Goal: Task Accomplishment & Management: Manage account settings

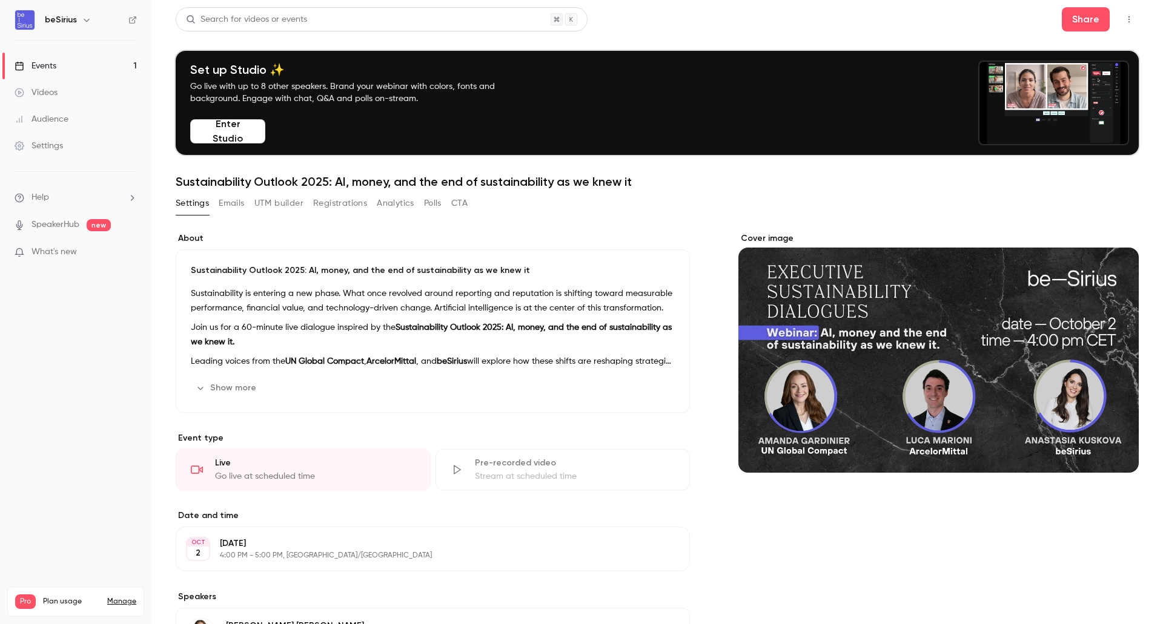
click at [62, 71] on link "Events 1" at bounding box center [75, 66] width 151 height 27
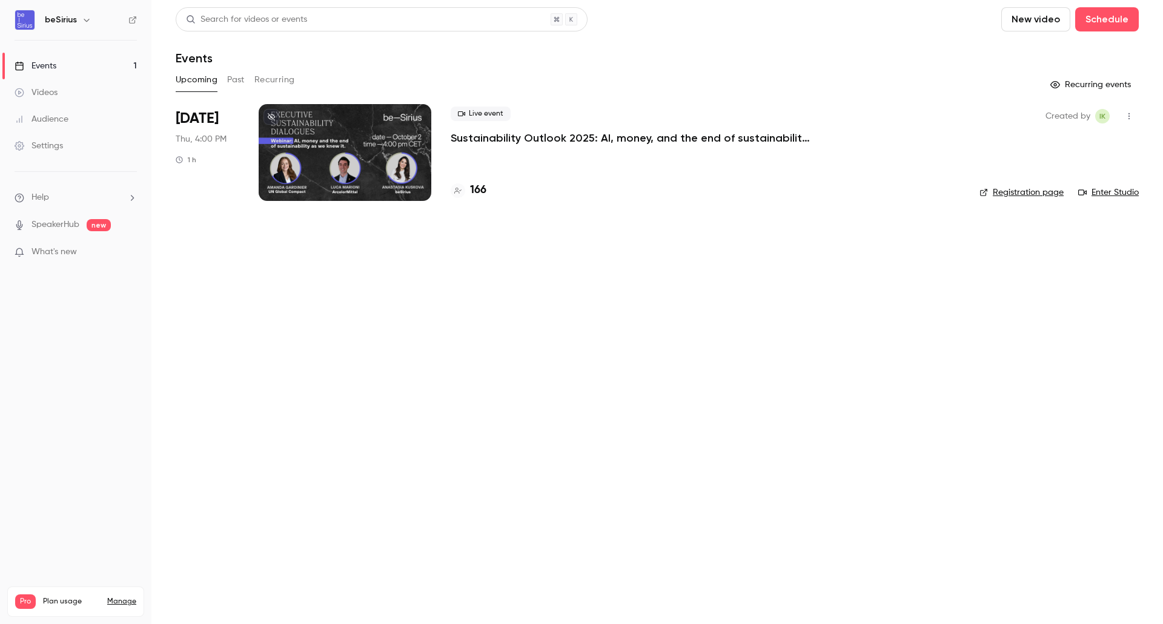
click at [328, 154] on div at bounding box center [345, 152] width 173 height 97
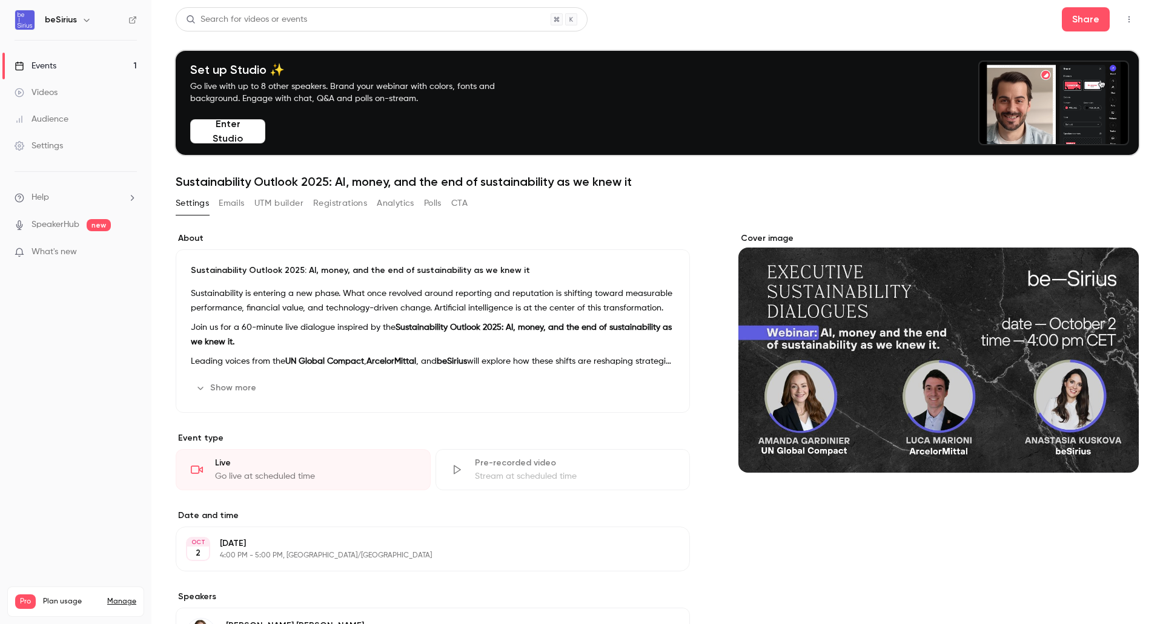
click at [334, 205] on button "Registrations" at bounding box center [340, 203] width 54 height 19
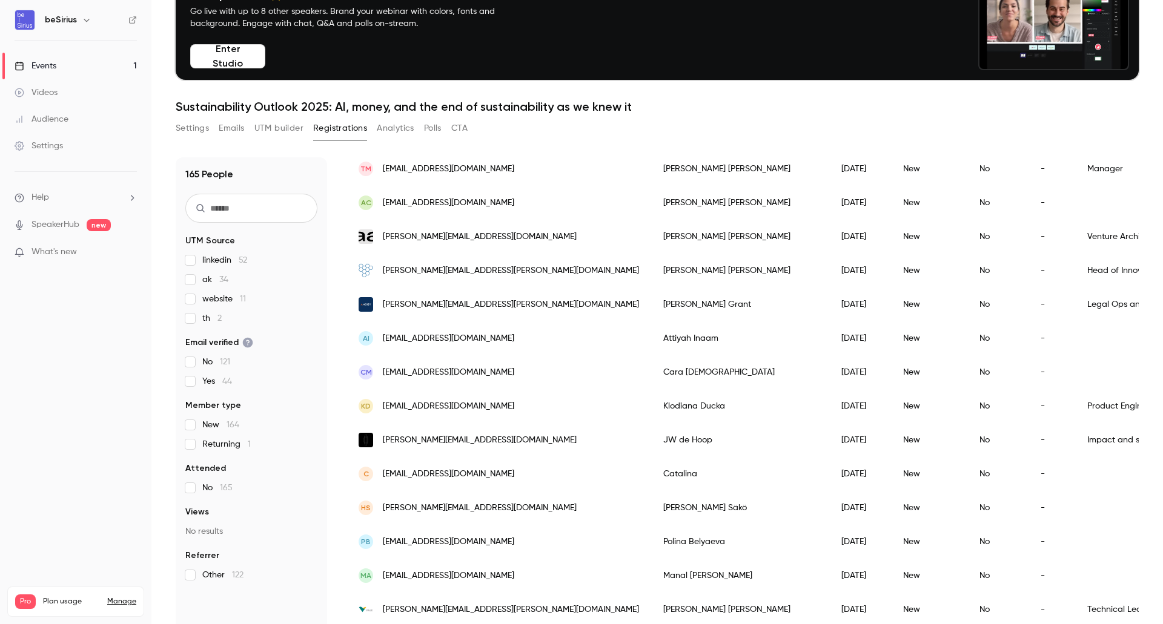
scroll to position [119, 0]
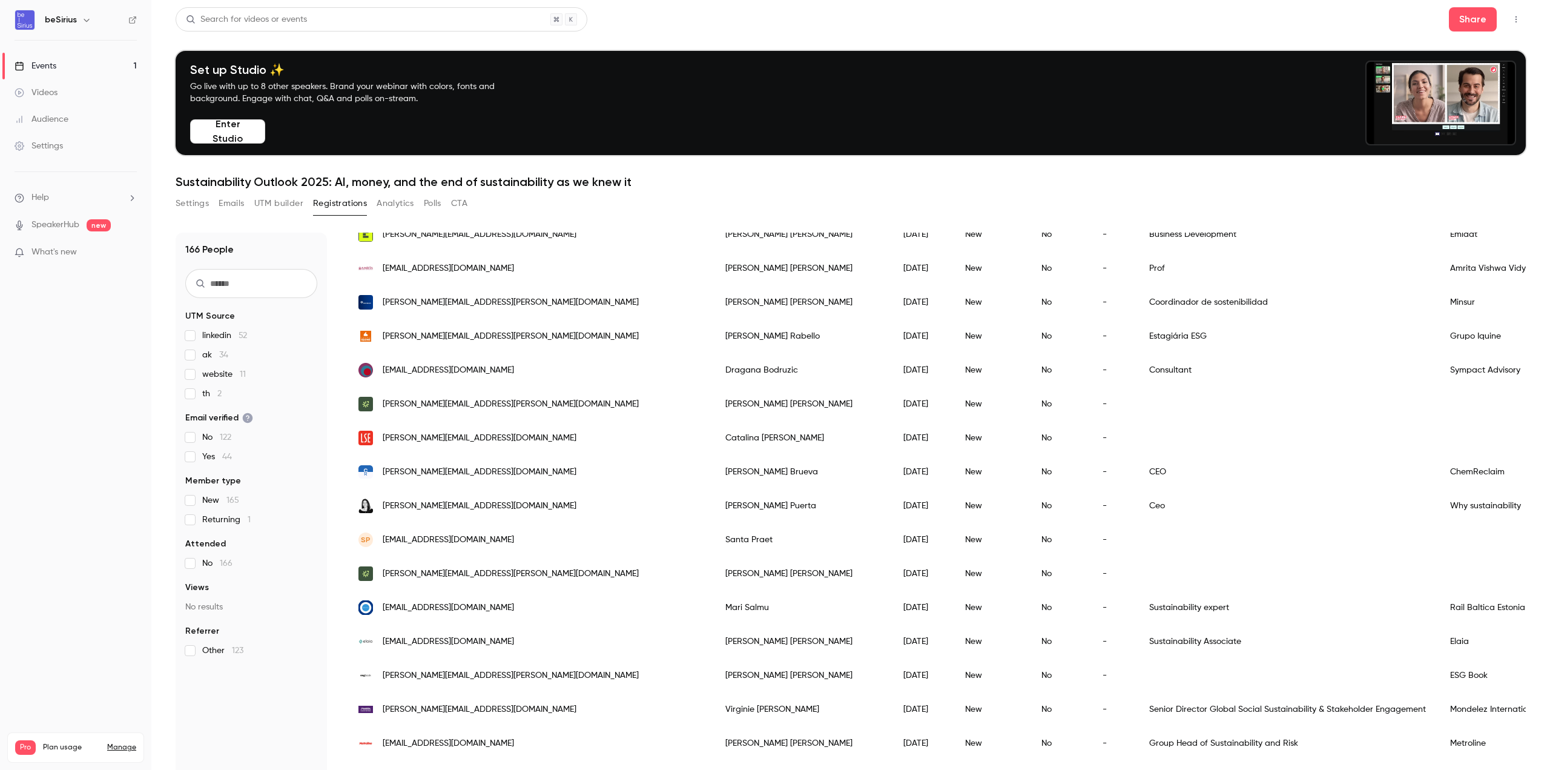
scroll to position [242, 0]
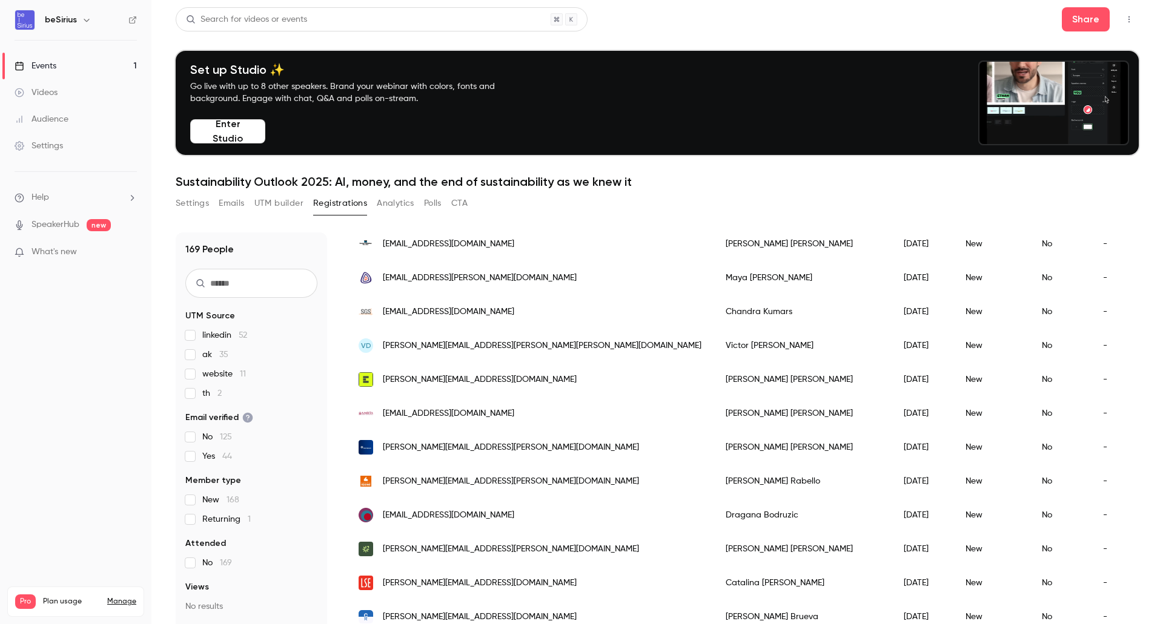
scroll to position [61, 0]
